Goal: Book appointment/travel/reservation

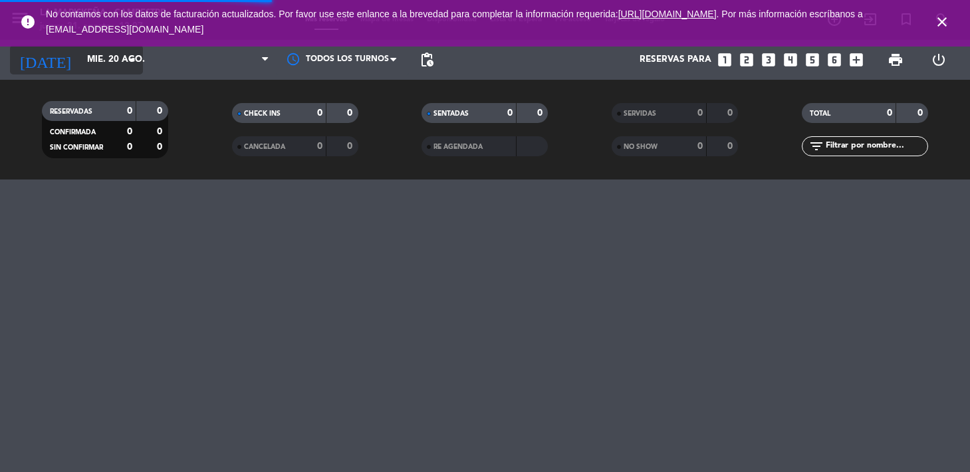
click at [128, 67] on icon "arrow_drop_down" at bounding box center [132, 60] width 16 height 16
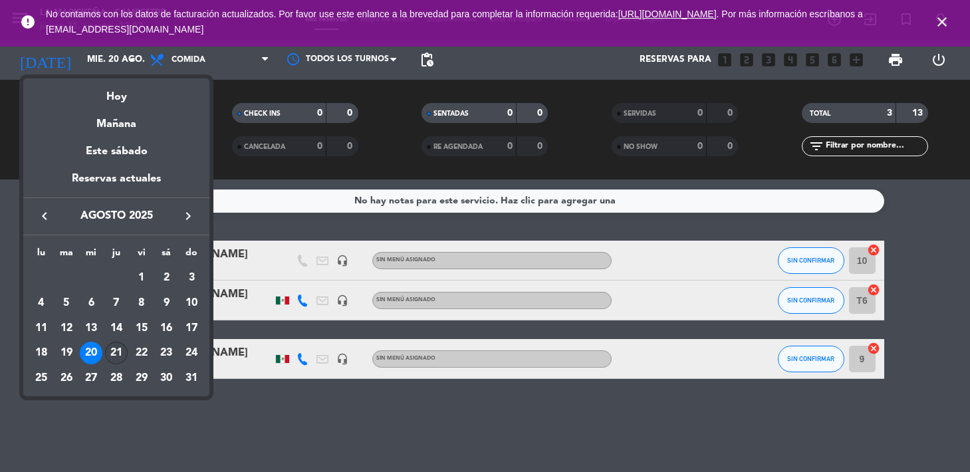
click at [118, 352] on div "21" at bounding box center [116, 353] width 23 height 23
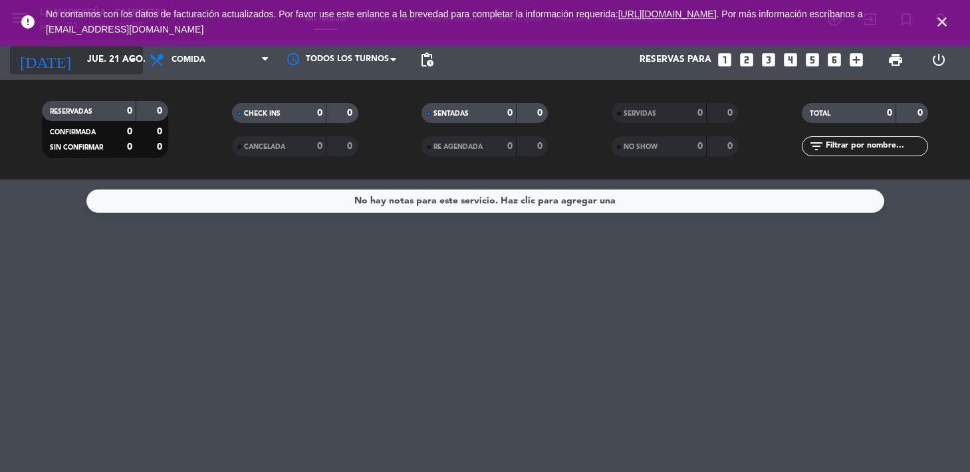
click at [115, 67] on input "jue. 21 ago." at bounding box center [139, 60] width 118 height 24
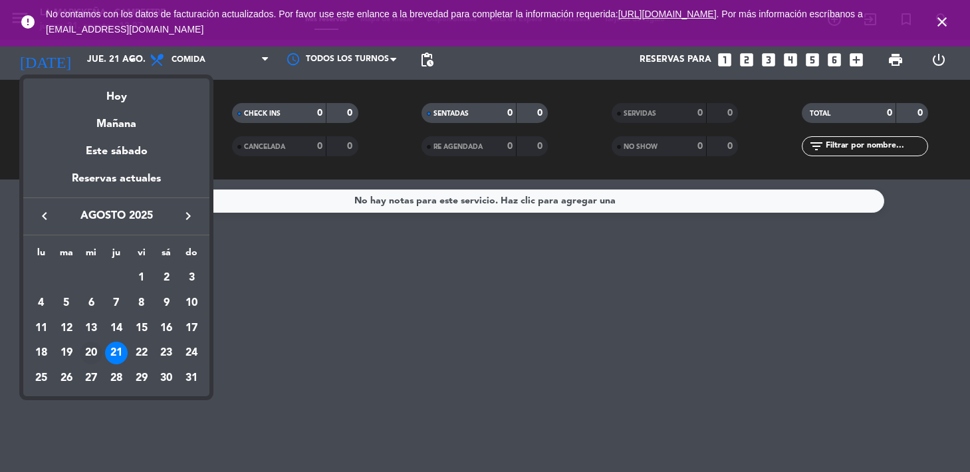
click at [94, 352] on div "20" at bounding box center [91, 353] width 23 height 23
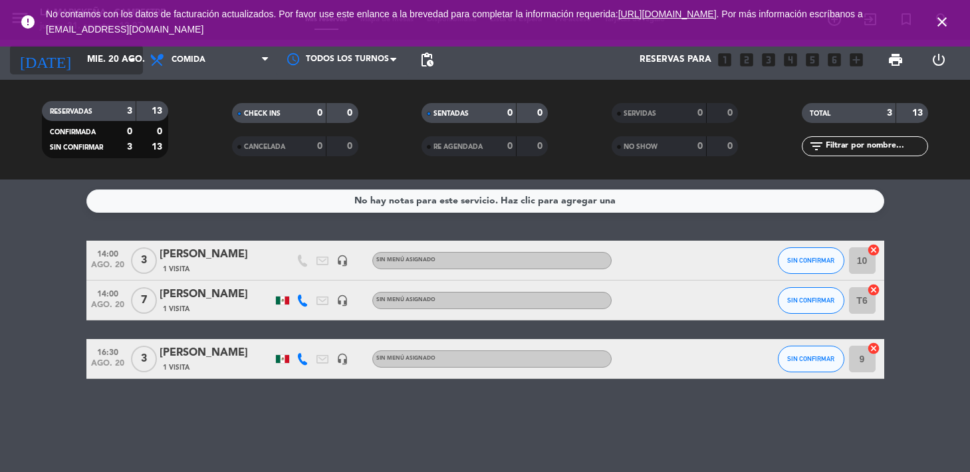
click at [113, 55] on input "mié. 20 ago." at bounding box center [139, 60] width 118 height 24
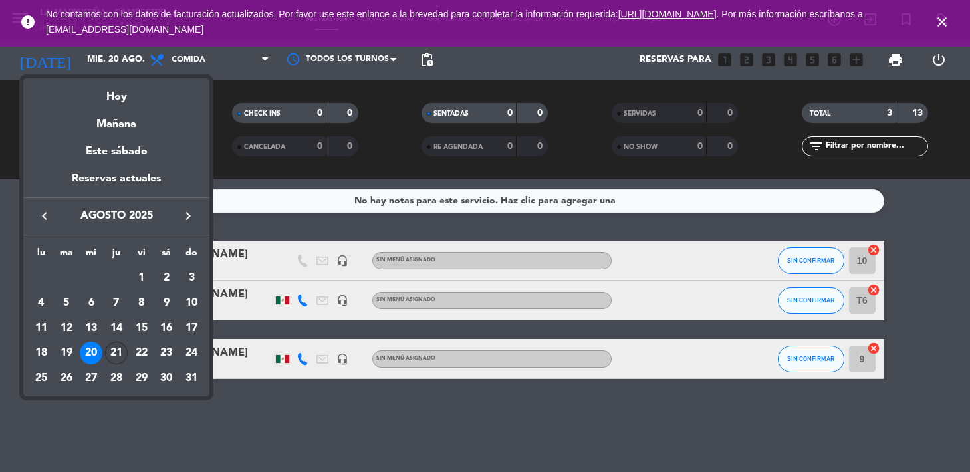
click at [121, 350] on div "21" at bounding box center [116, 353] width 23 height 23
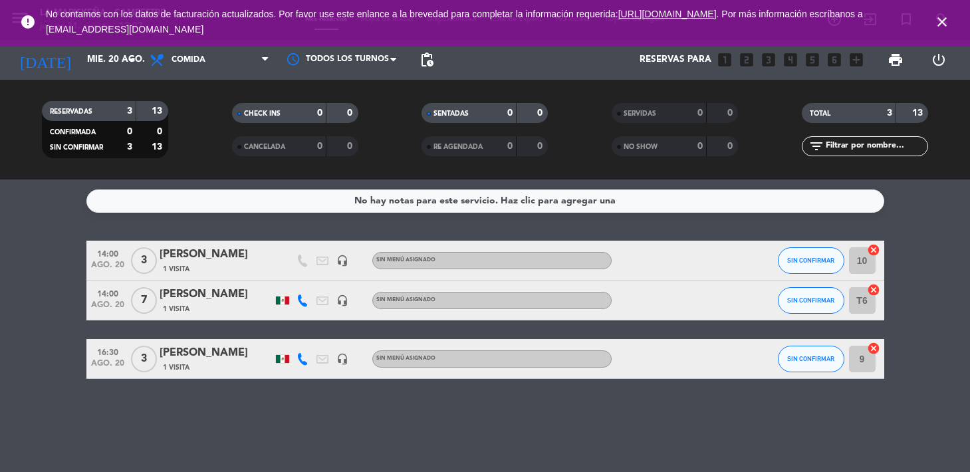
type input "jue. 21 ago."
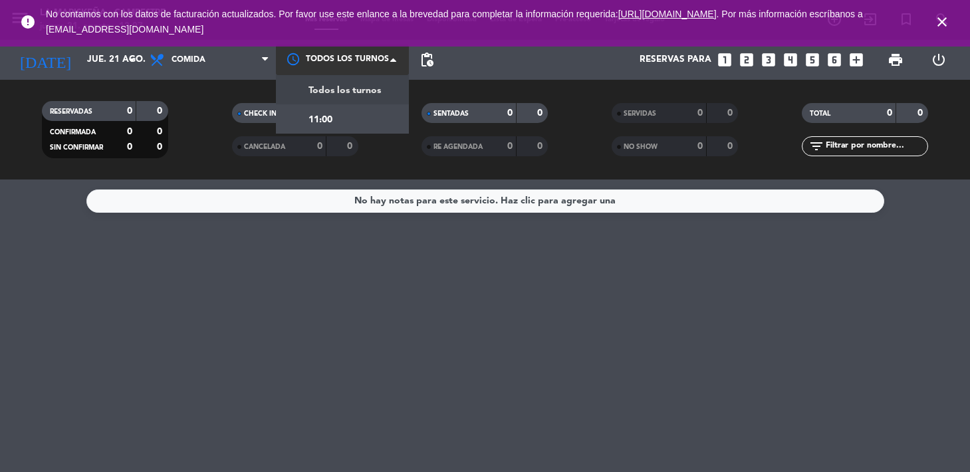
click at [361, 67] on div at bounding box center [342, 60] width 133 height 30
click at [344, 96] on span "Todos los turnos" at bounding box center [345, 90] width 72 height 15
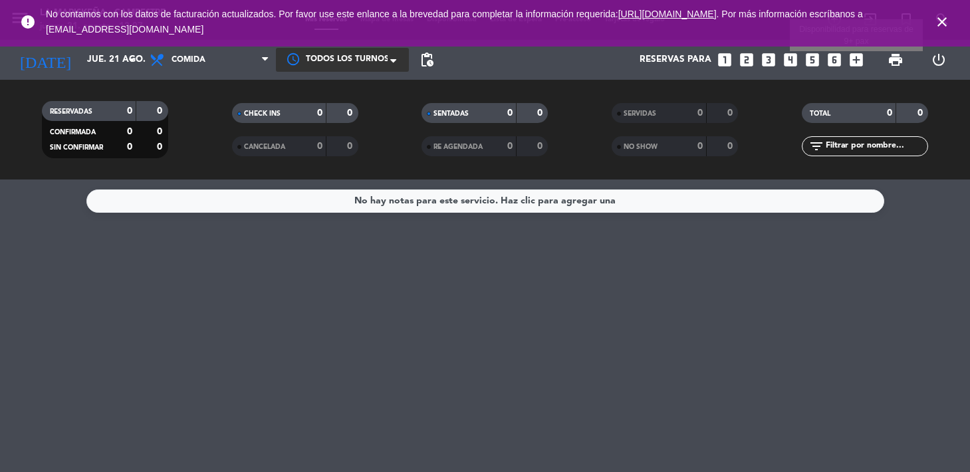
click at [854, 61] on icon "add_box" at bounding box center [856, 59] width 17 height 17
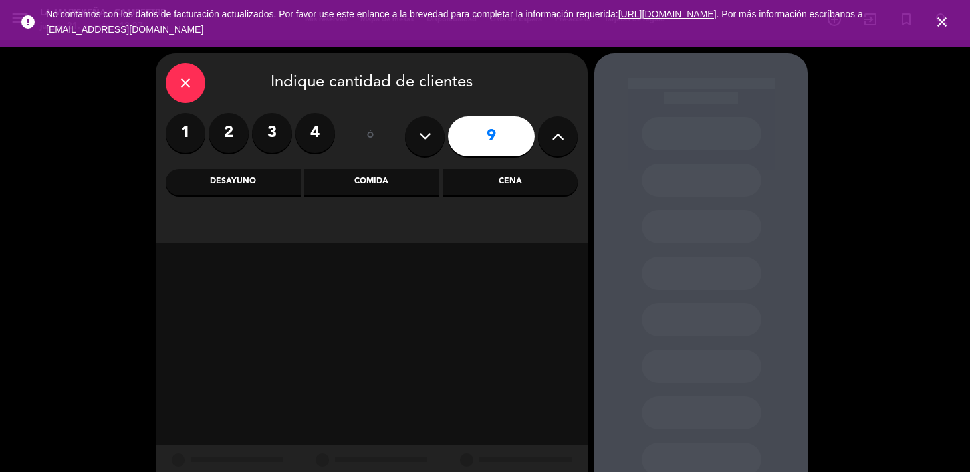
click at [178, 78] on icon "close" at bounding box center [186, 83] width 16 height 16
